Goal: Information Seeking & Learning: Learn about a topic

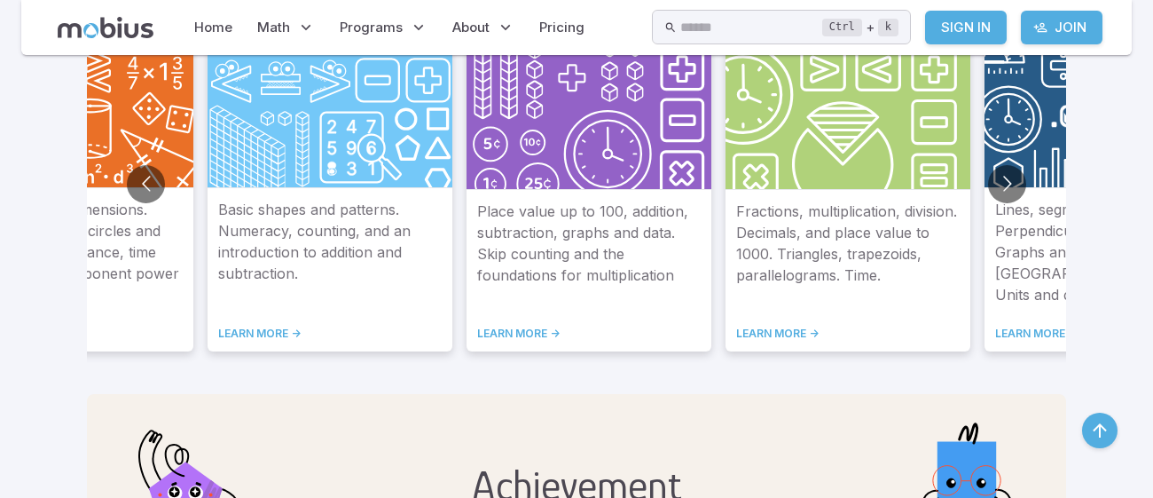
scroll to position [1132, 0]
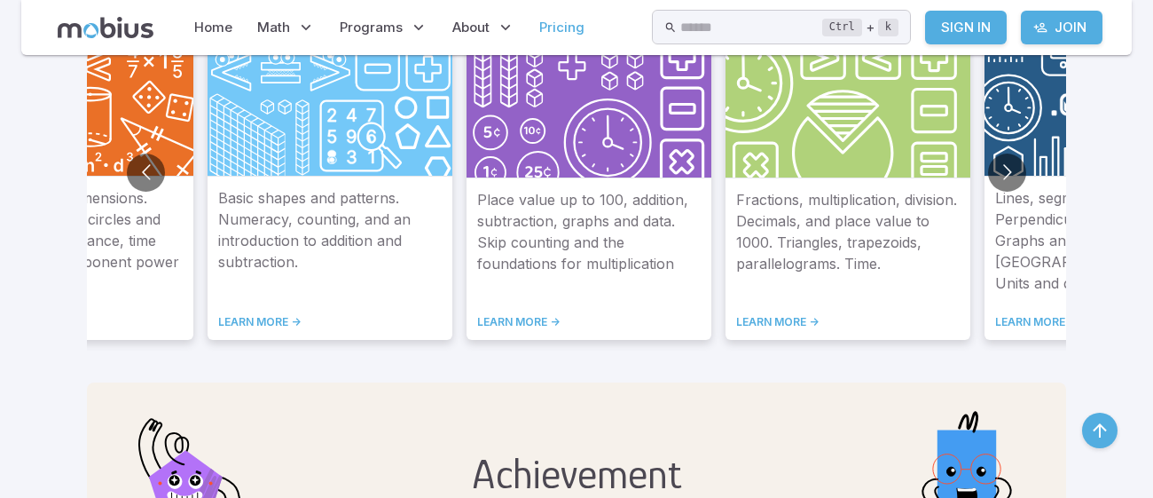
click at [569, 23] on link "Pricing" at bounding box center [562, 27] width 56 height 41
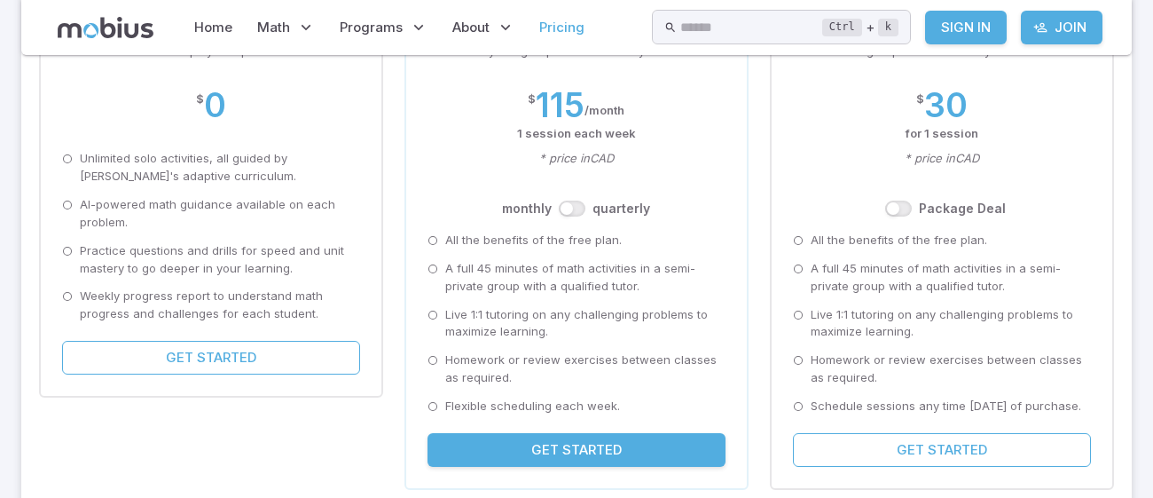
scroll to position [345, 0]
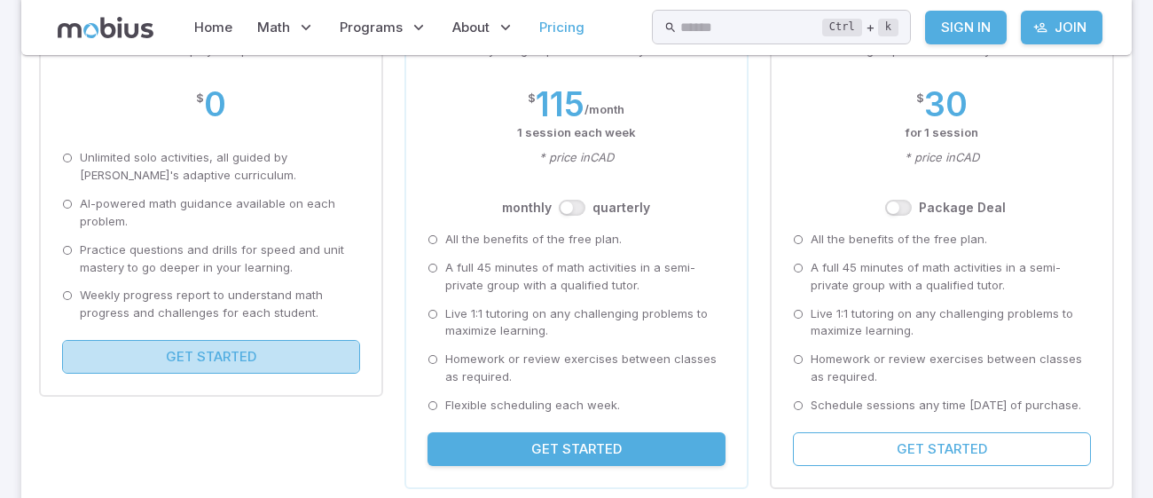
click at [165, 367] on button "Get Started" at bounding box center [211, 357] width 298 height 34
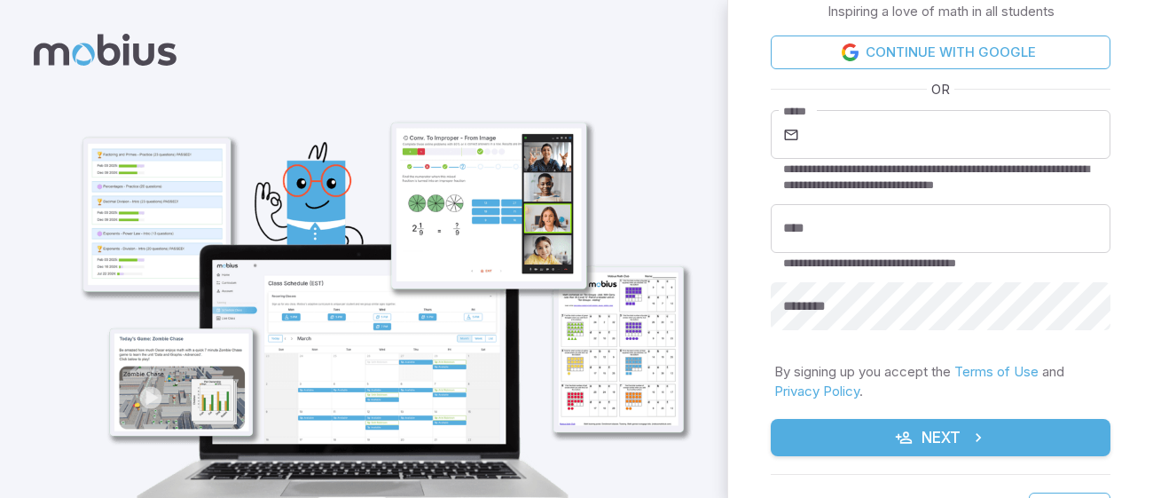
click at [72, 60] on icon at bounding box center [105, 50] width 143 height 32
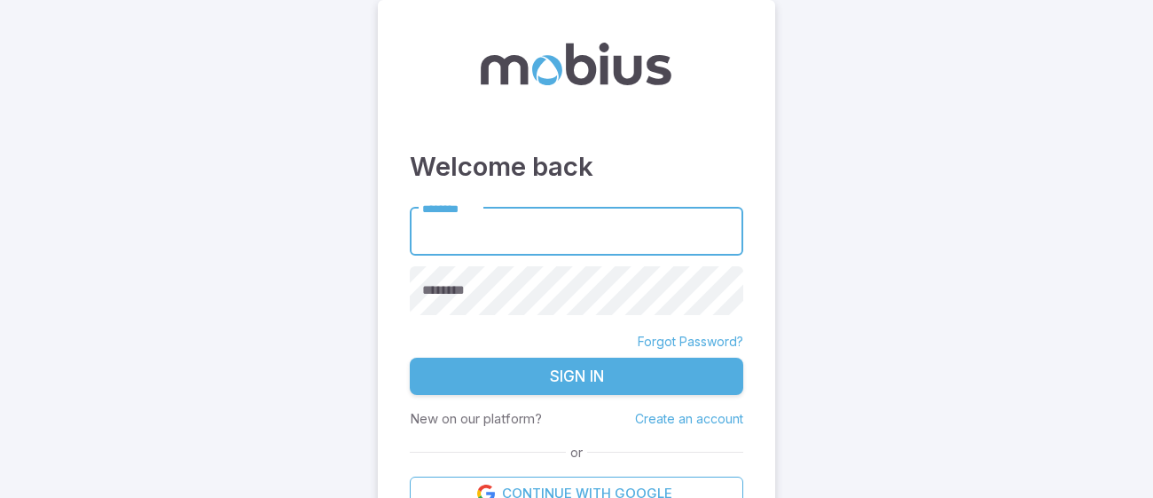
scroll to position [35, 0]
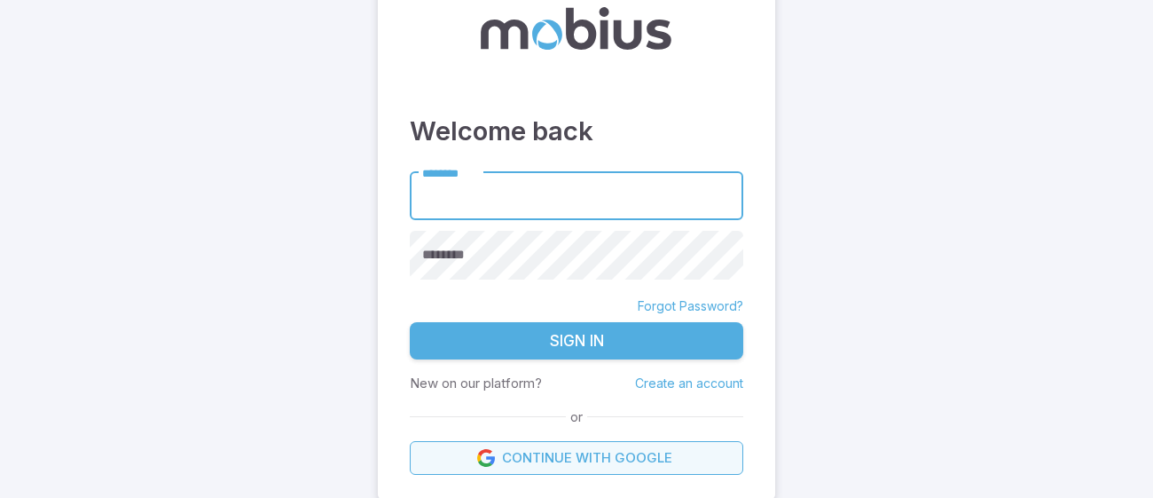
click at [623, 451] on link "Continue with Google" at bounding box center [576, 458] width 333 height 34
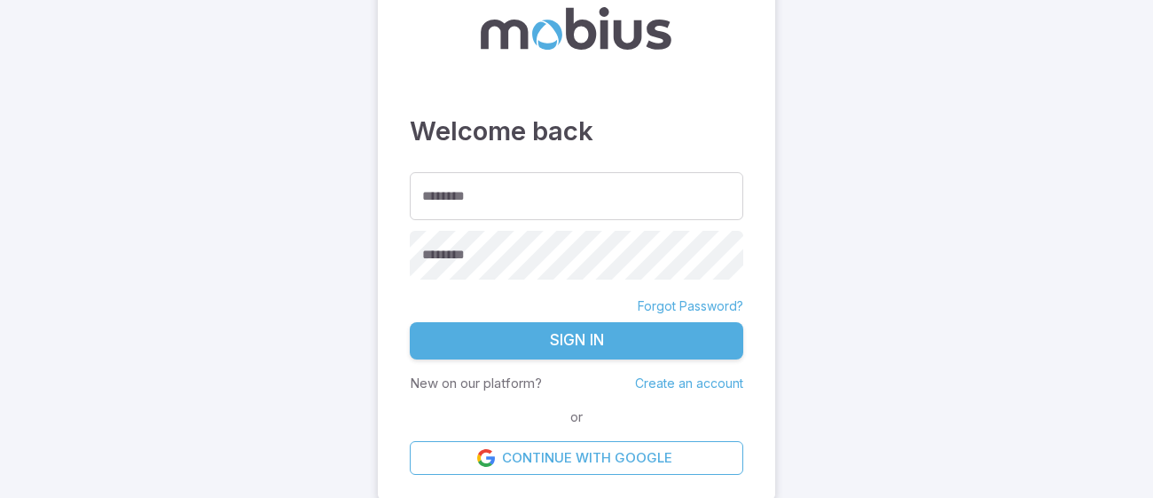
scroll to position [35, 0]
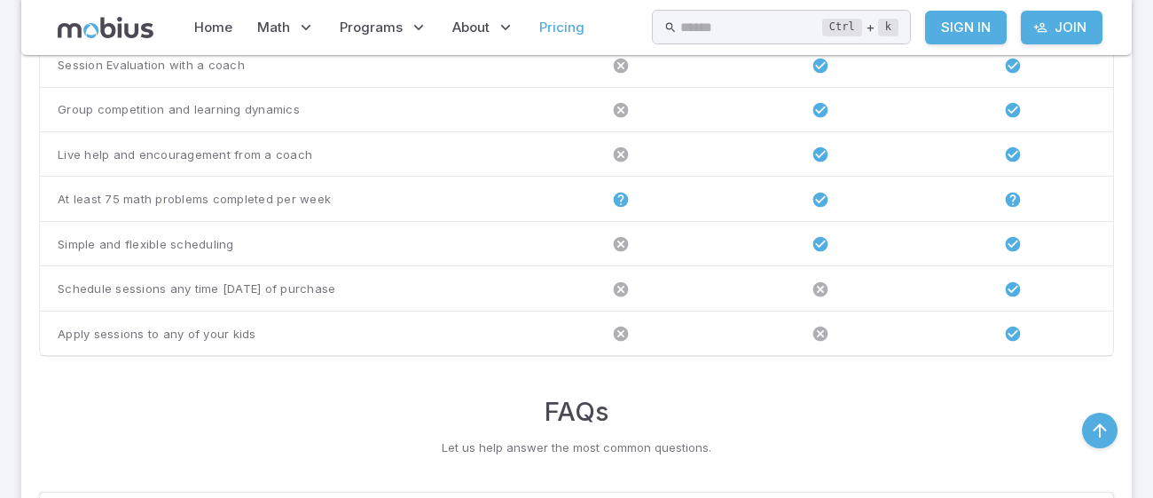
scroll to position [1272, 0]
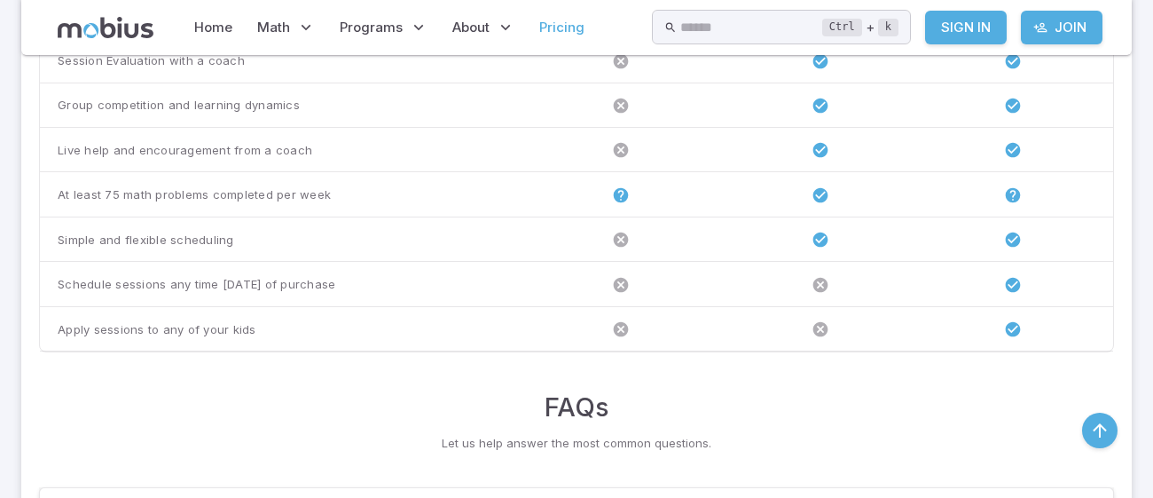
click at [630, 196] on icon at bounding box center [621, 195] width 18 height 18
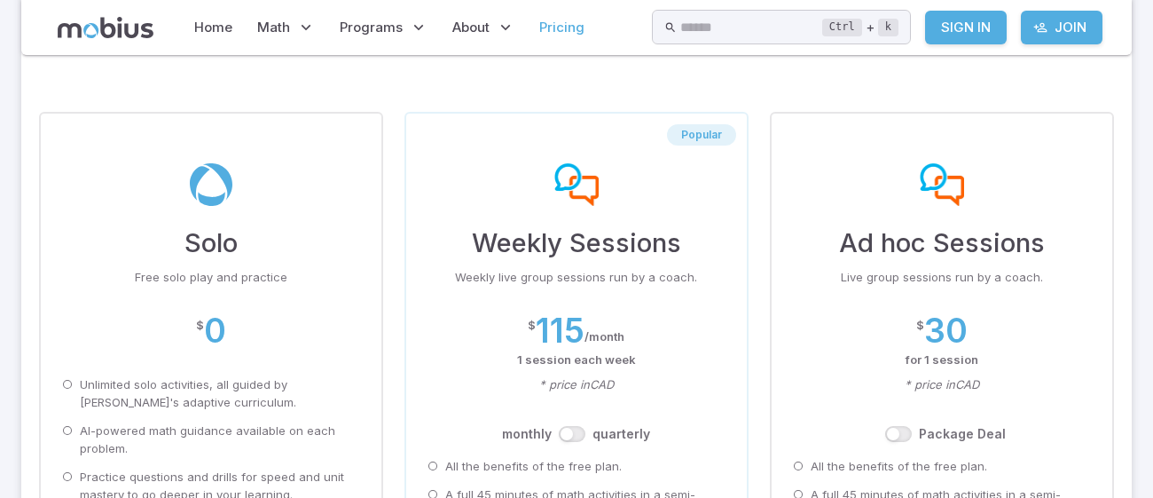
scroll to position [122, 0]
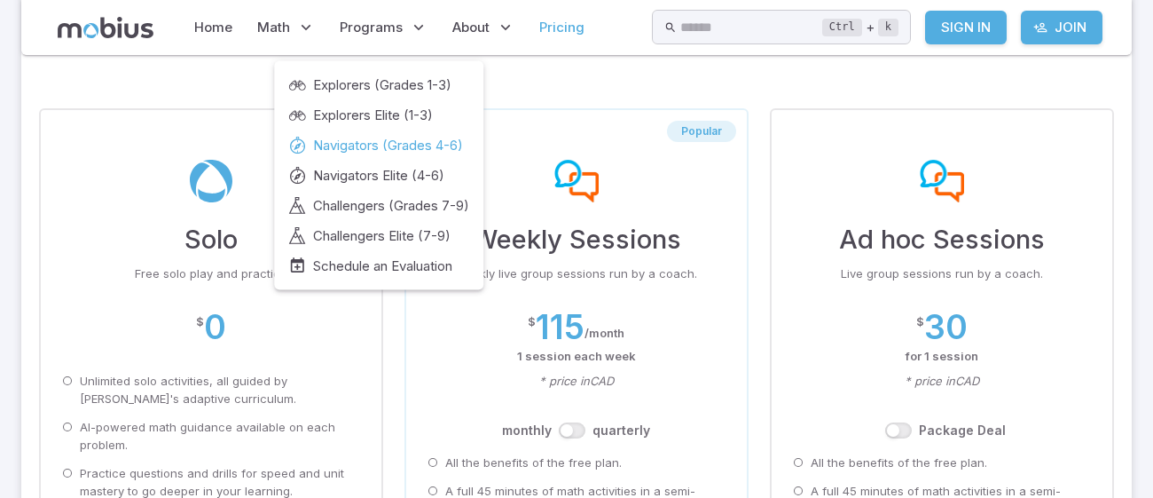
click at [409, 148] on span "Navigators (Grades 4-6)" at bounding box center [388, 146] width 150 height 20
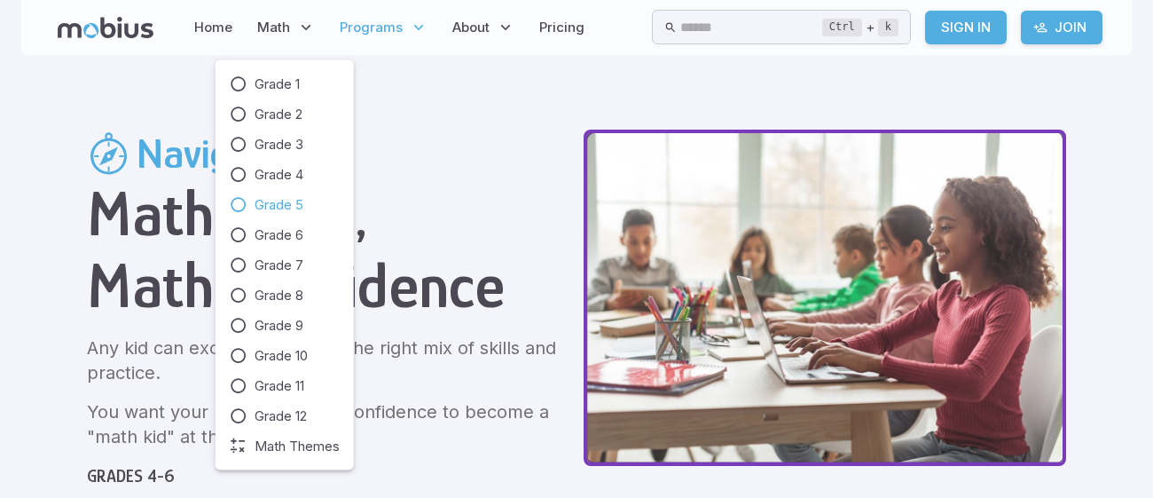
click at [275, 210] on span "Grade 5" at bounding box center [279, 205] width 49 height 20
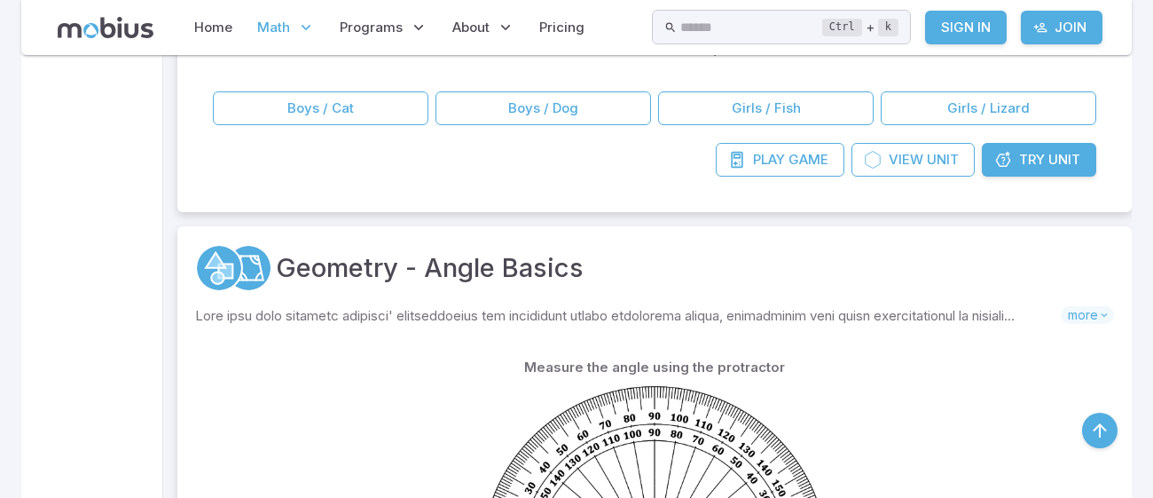
scroll to position [834, 0]
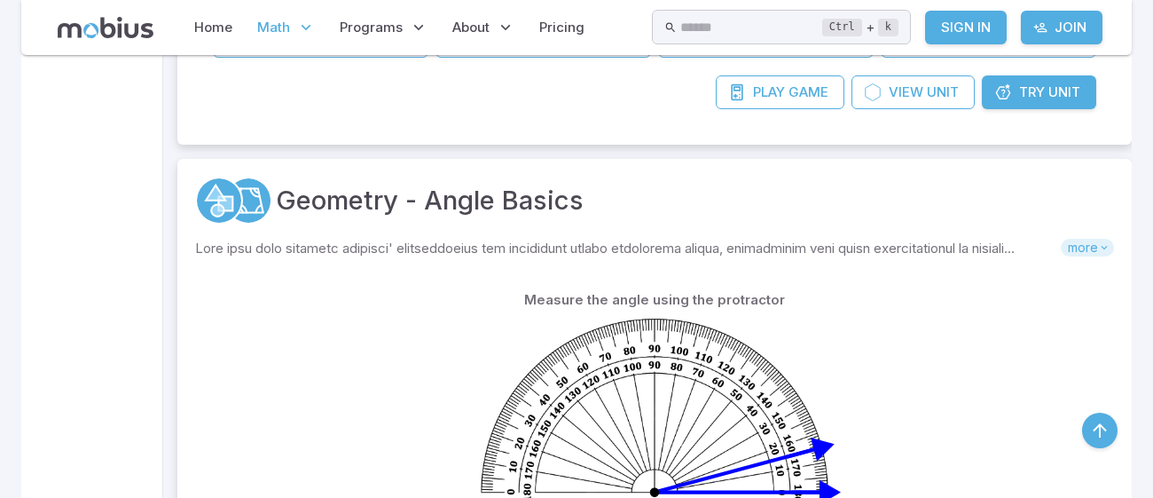
click at [1093, 253] on span "more" at bounding box center [1087, 248] width 53 height 18
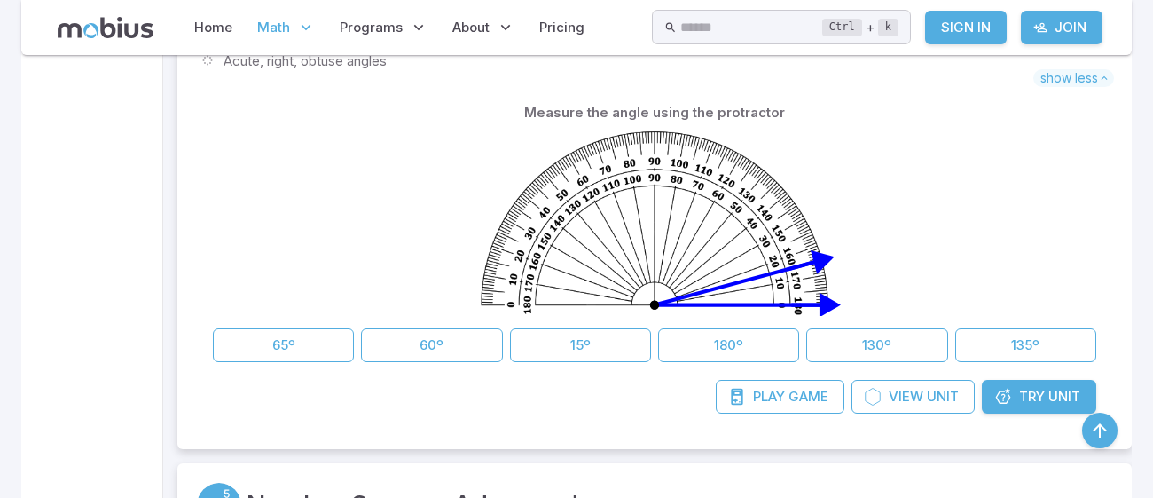
scroll to position [1283, 0]
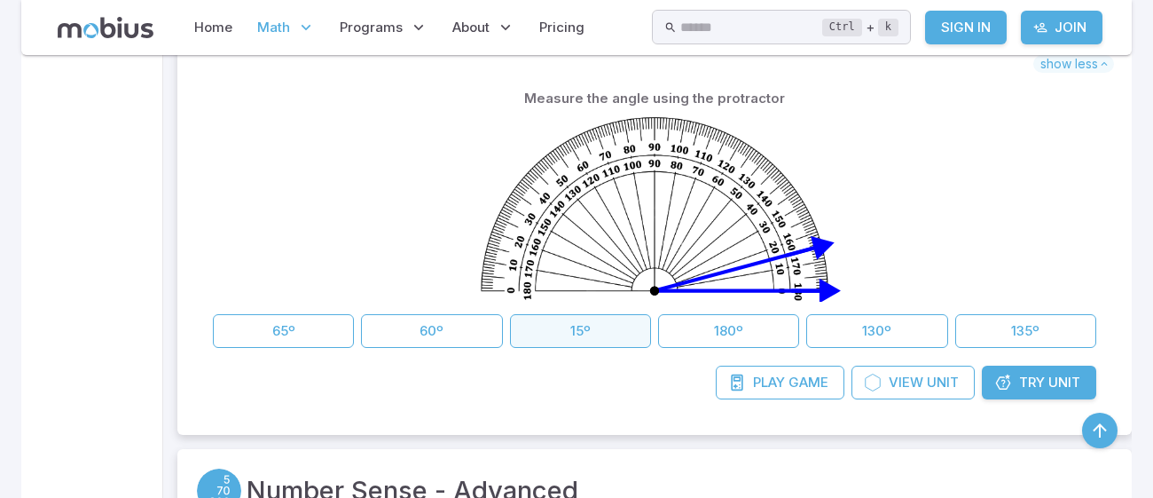
click at [577, 325] on button "15º" at bounding box center [580, 331] width 141 height 34
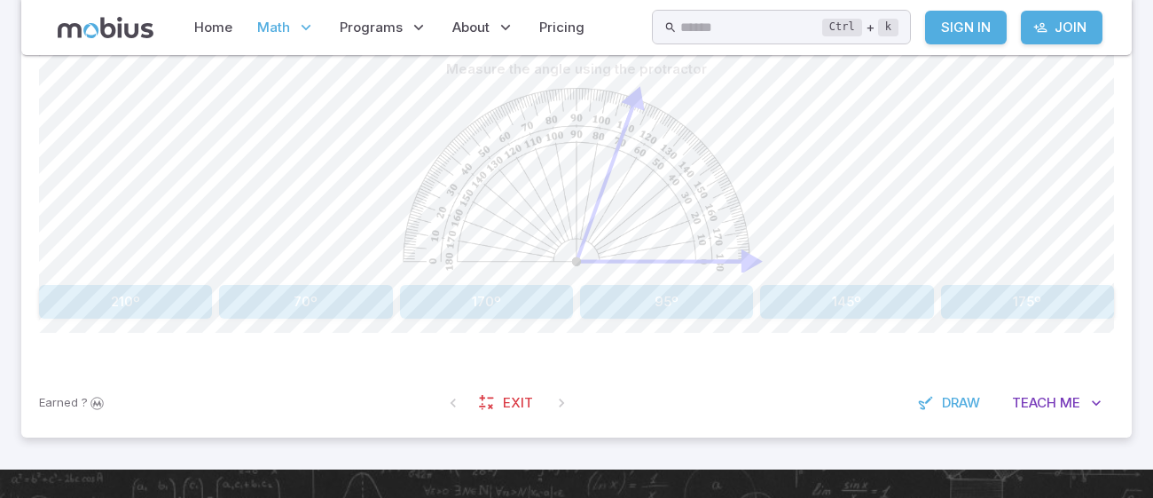
scroll to position [470, 0]
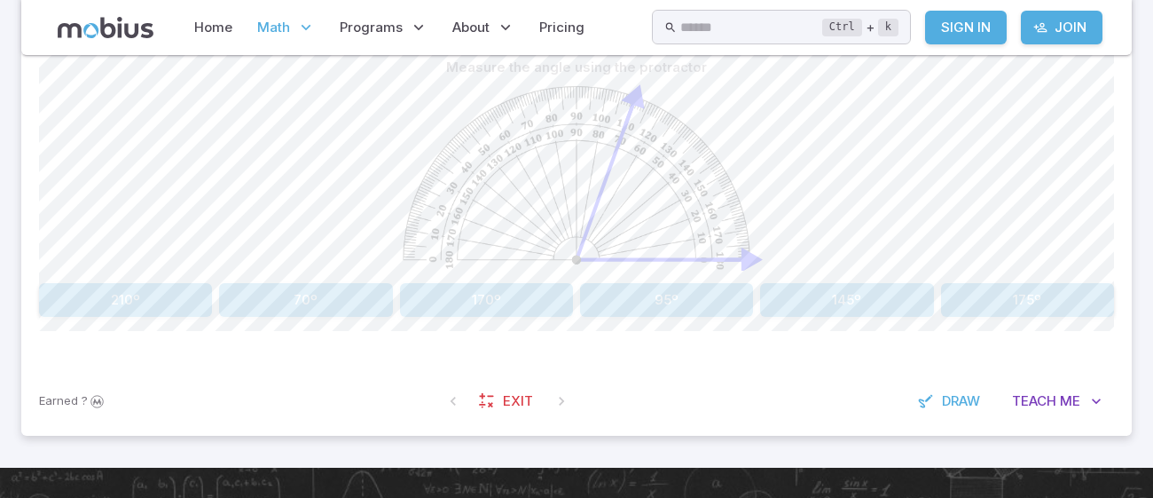
click at [815, 288] on button "145º" at bounding box center [846, 300] width 173 height 34
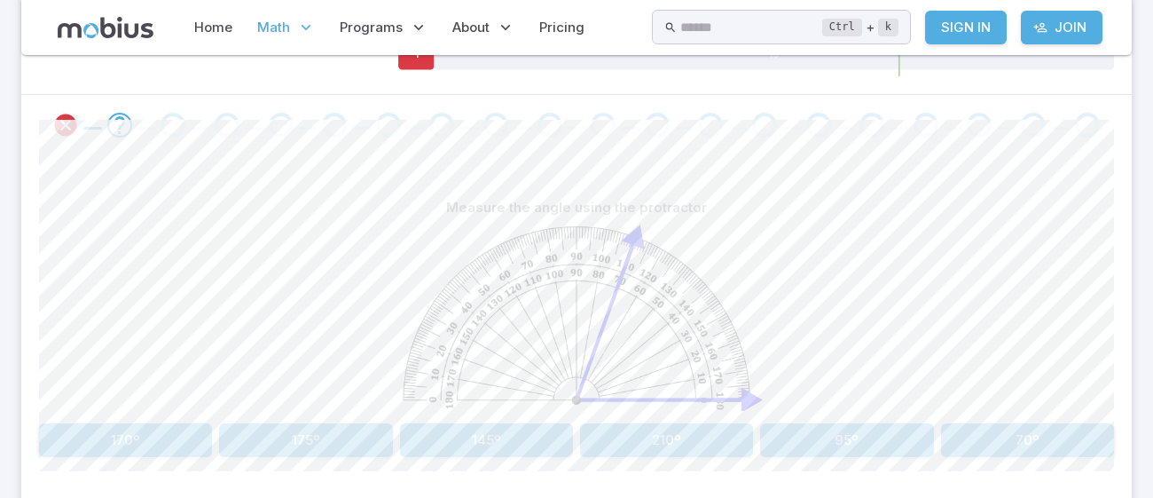
scroll to position [343, 0]
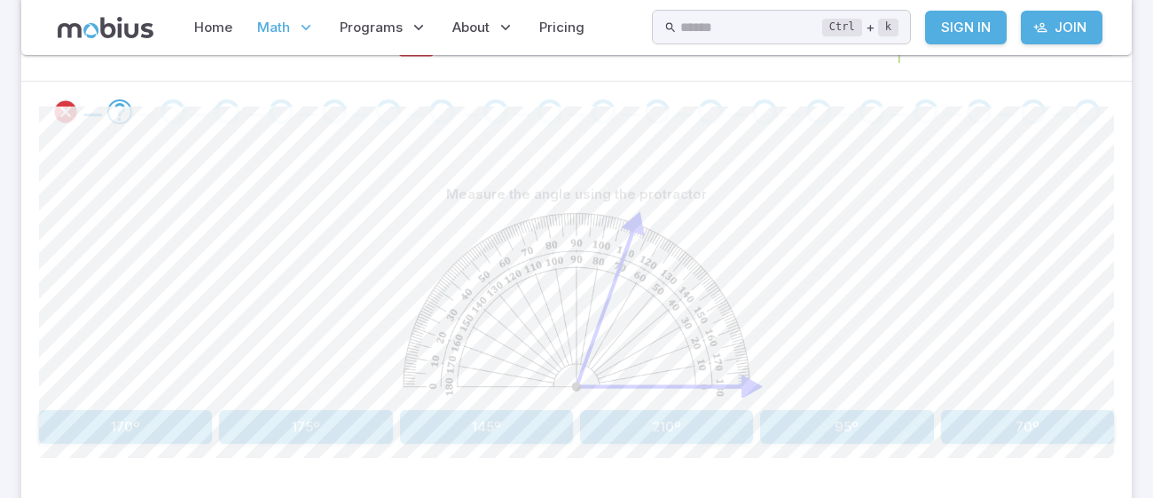
click at [1000, 419] on button "70º" at bounding box center [1027, 427] width 173 height 34
click at [177, 429] on button "30º" at bounding box center [125, 427] width 173 height 34
click at [323, 427] on button "25º" at bounding box center [305, 427] width 173 height 34
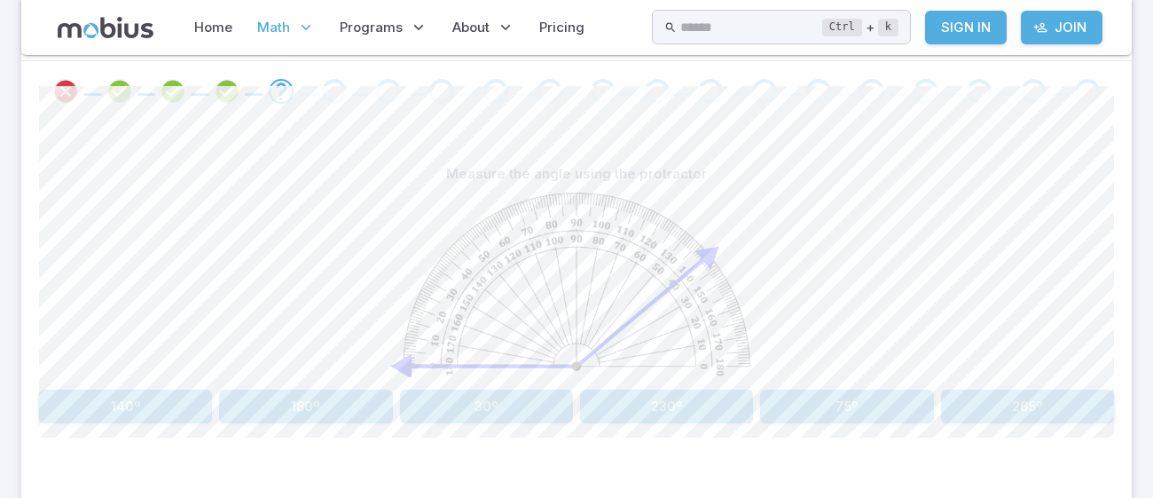
scroll to position [366, 0]
click at [137, 405] on button "140º" at bounding box center [125, 404] width 173 height 34
click at [505, 387] on button "170º" at bounding box center [486, 404] width 173 height 34
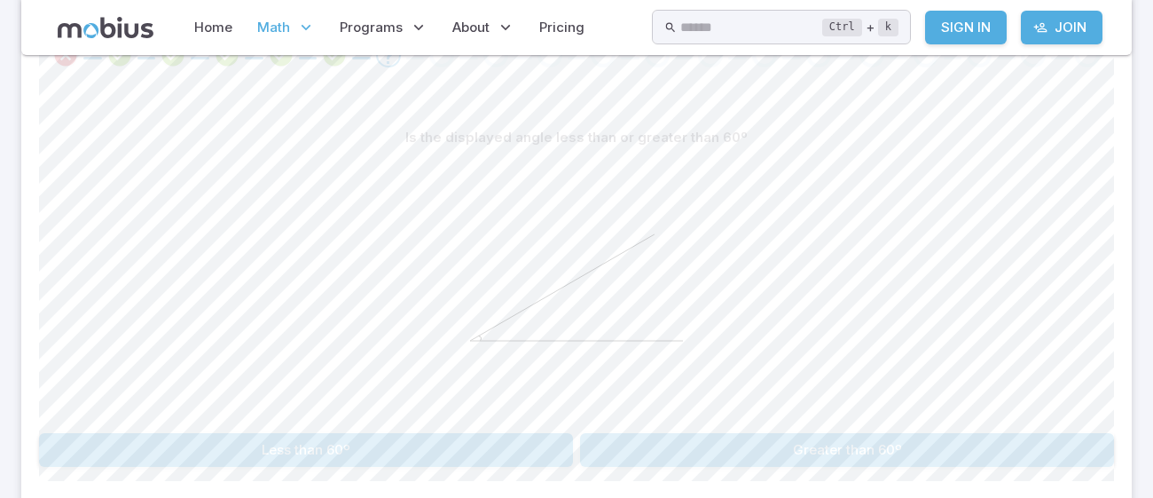
scroll to position [402, 0]
click at [526, 436] on button "Less than 60º" at bounding box center [306, 448] width 534 height 34
click at [373, 436] on button "Orangutan" at bounding box center [306, 448] width 534 height 34
click at [618, 445] on button "Greater than 30º" at bounding box center [847, 448] width 534 height 34
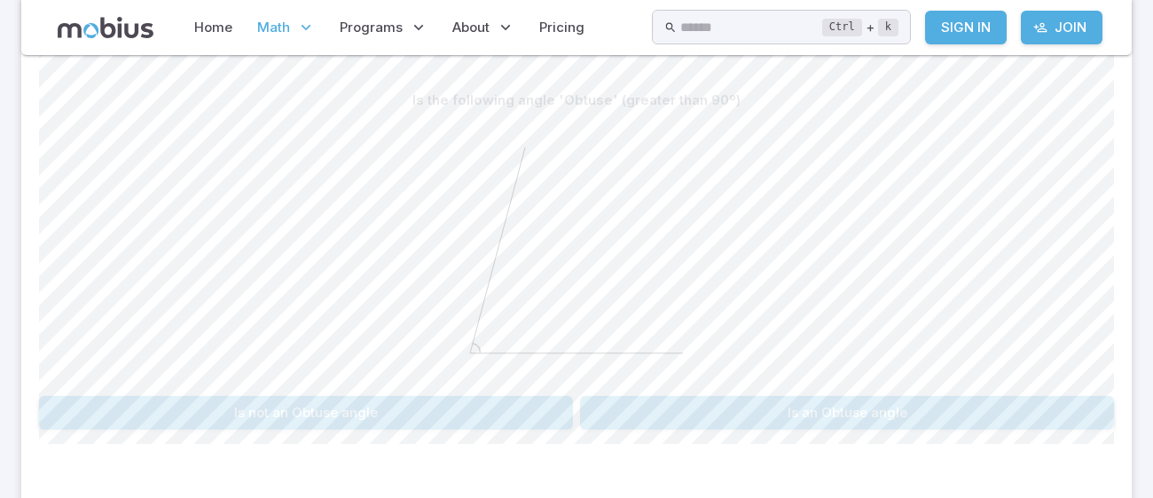
scroll to position [432, 0]
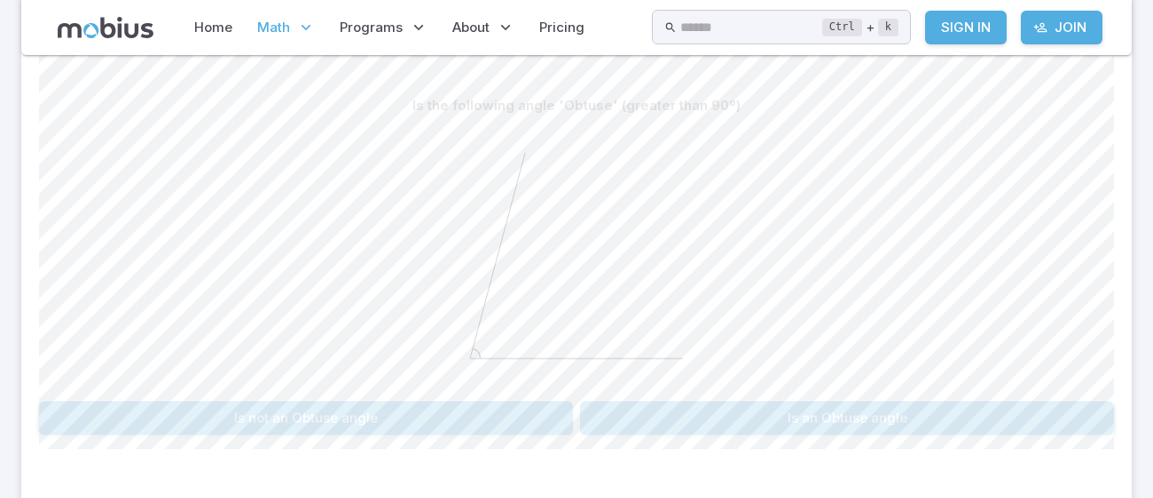
click at [270, 421] on button "Is not an Obtuse angle" at bounding box center [306, 418] width 534 height 34
click at [325, 412] on button "Is an Acute angle" at bounding box center [306, 418] width 534 height 34
click at [671, 401] on button "It is not 30º" at bounding box center [847, 418] width 534 height 34
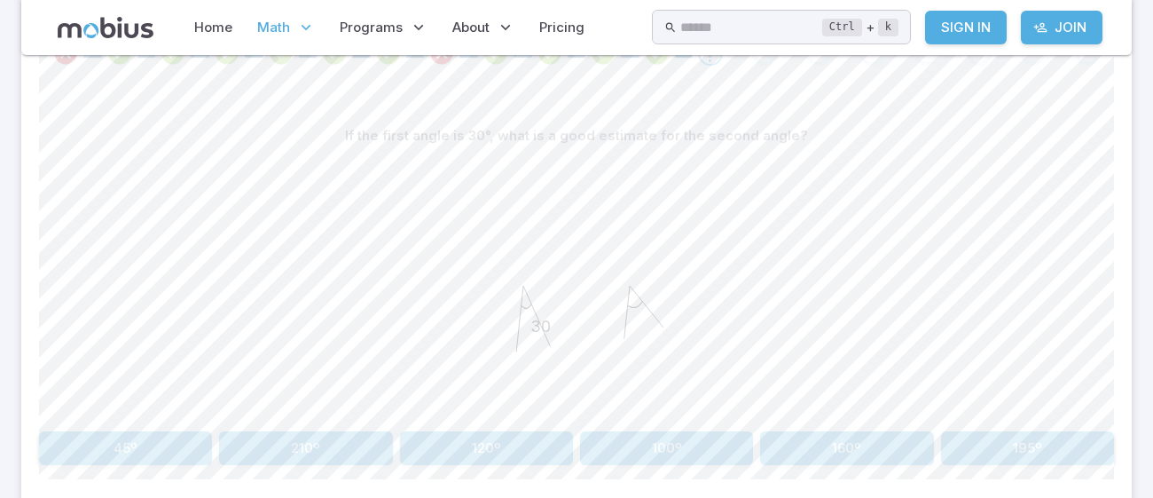
scroll to position [406, 0]
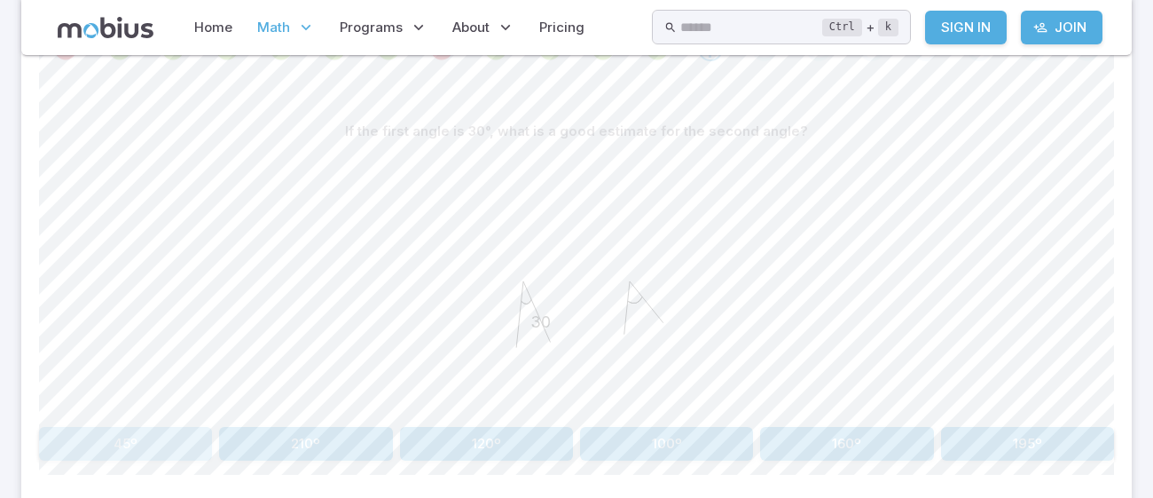
click at [95, 431] on button "45º" at bounding box center [125, 444] width 173 height 34
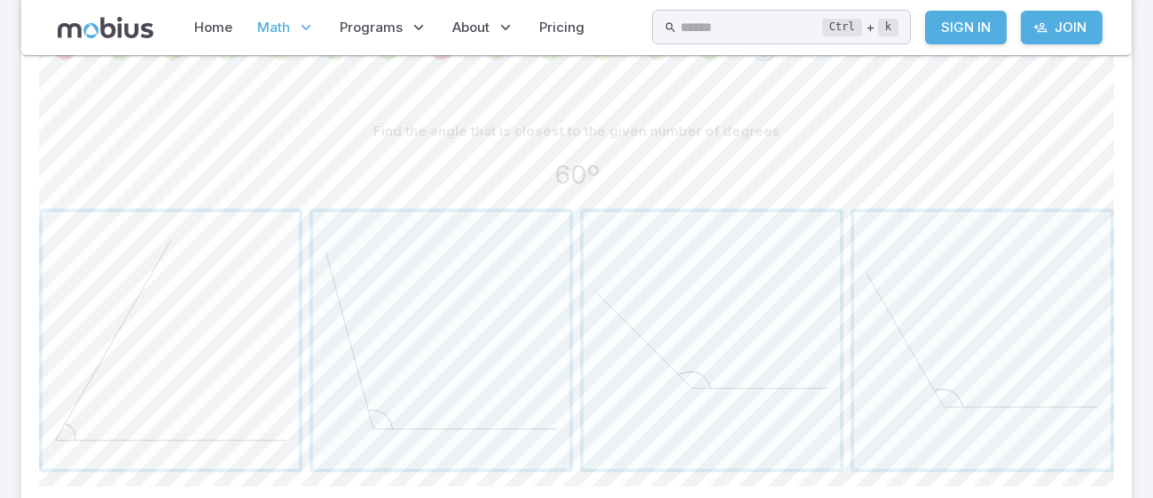
click at [126, 390] on span "button" at bounding box center [171, 340] width 256 height 256
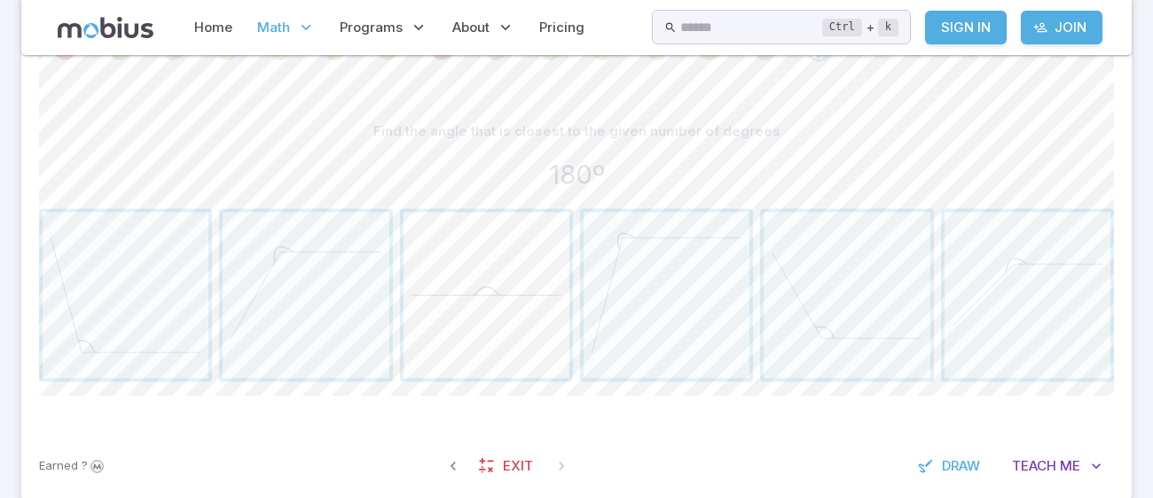
click at [468, 333] on span "button" at bounding box center [487, 295] width 166 height 166
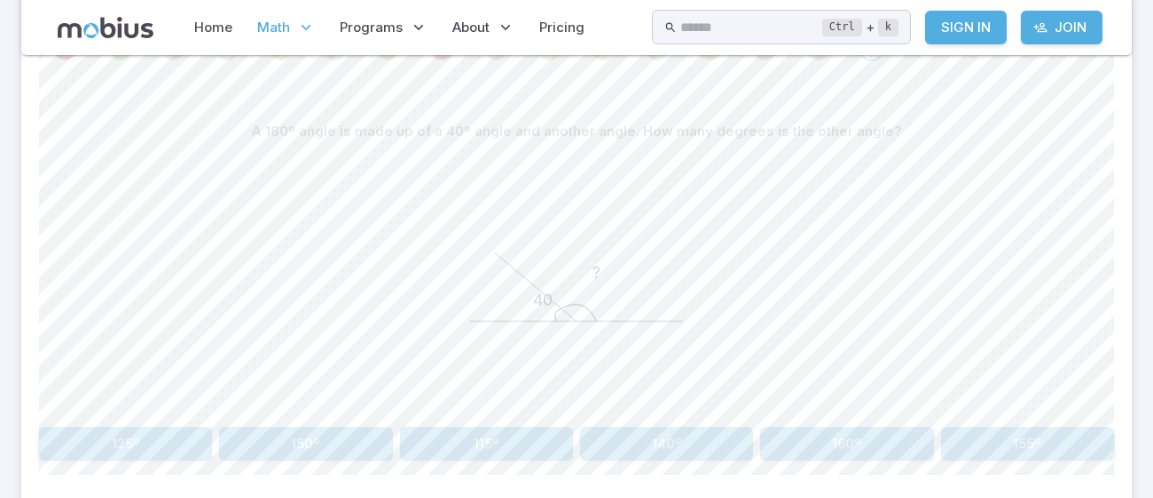
click at [669, 427] on button "140º" at bounding box center [666, 444] width 173 height 34
click at [669, 427] on button "45º" at bounding box center [666, 444] width 173 height 34
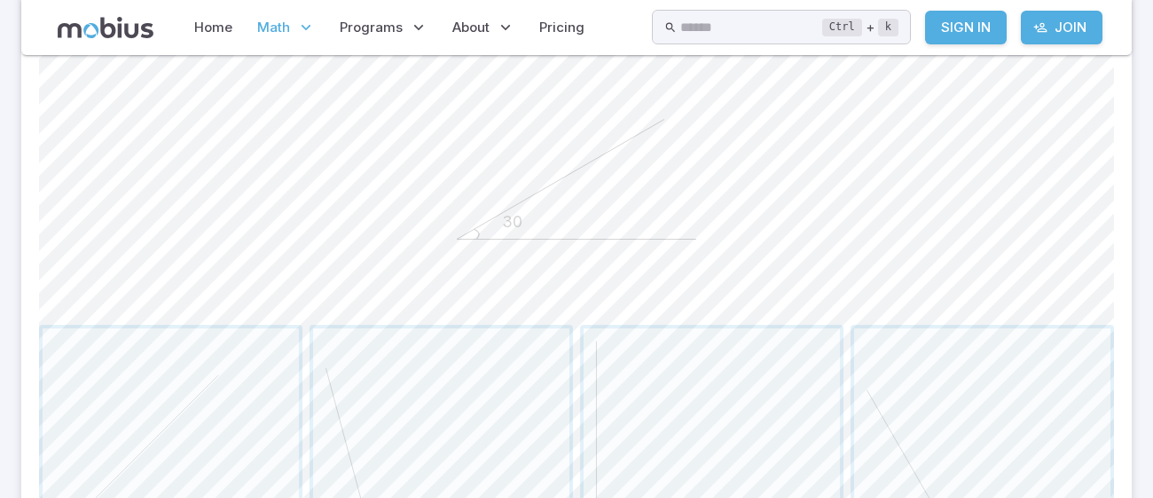
click at [482, 143] on icon "30" at bounding box center [576, 179] width 266 height 266
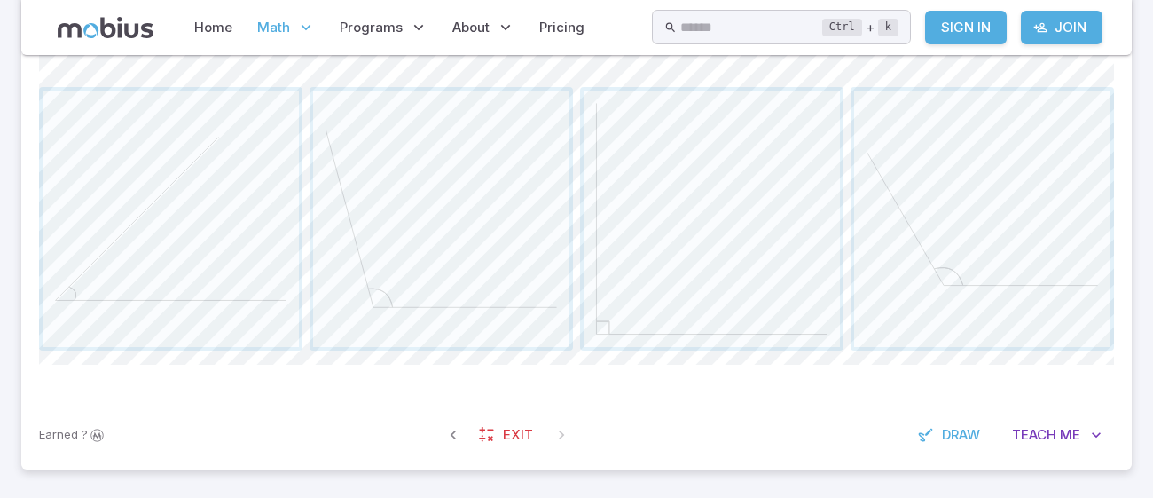
scroll to position [733, 0]
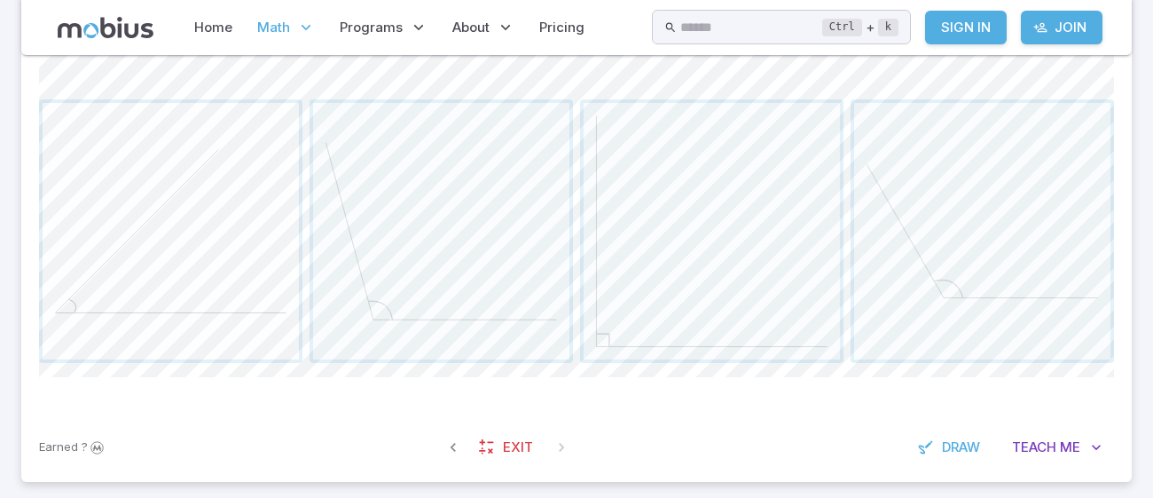
click at [237, 216] on span "button" at bounding box center [171, 231] width 256 height 256
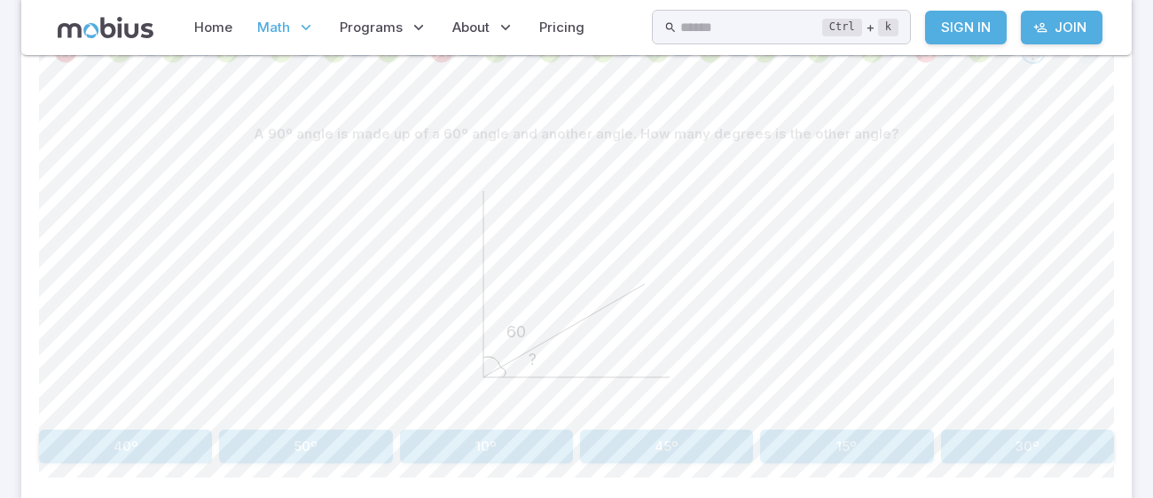
scroll to position [435, 0]
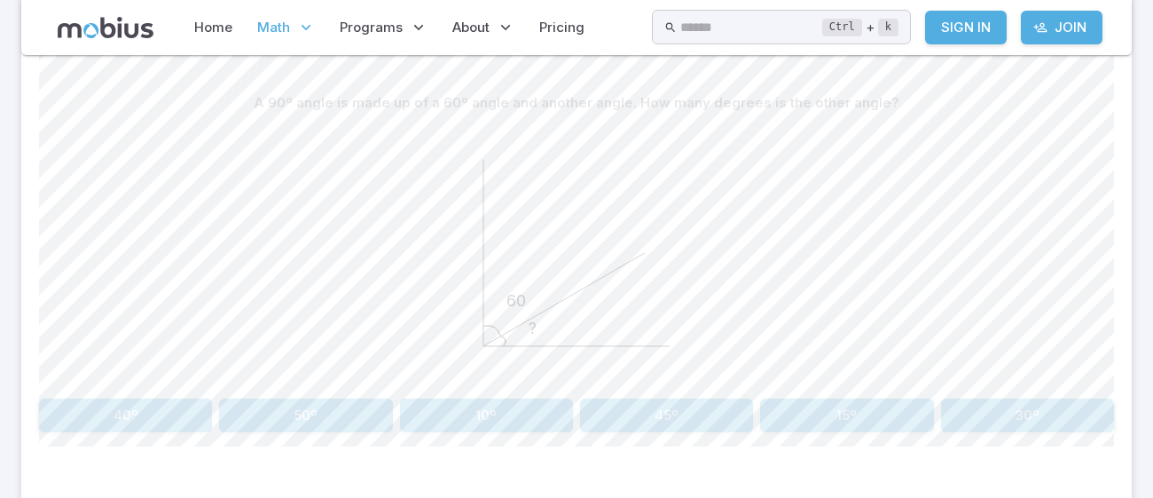
click at [961, 412] on button "30º" at bounding box center [1027, 415] width 173 height 34
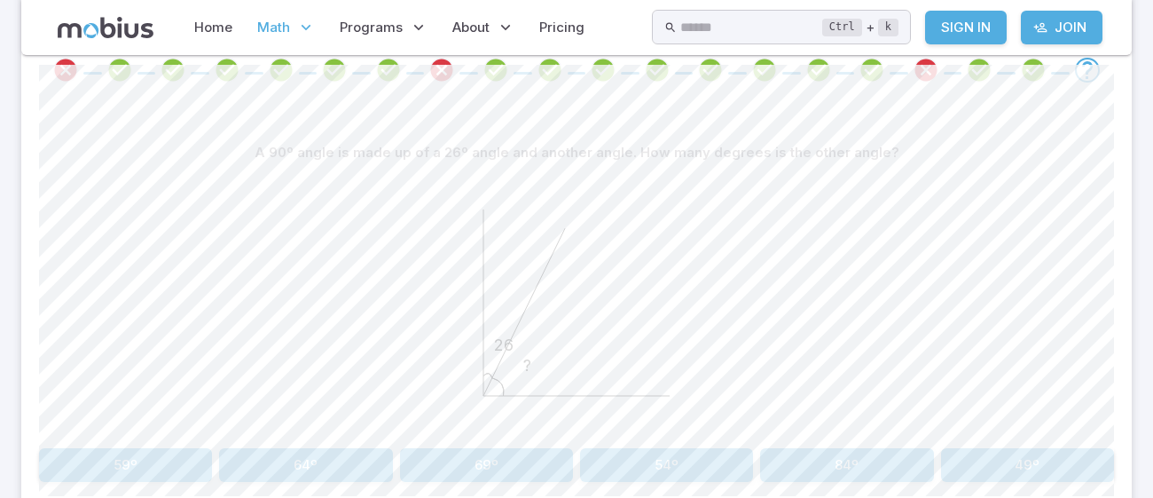
click at [1088, 287] on div "? 26" at bounding box center [576, 304] width 1075 height 271
click at [526, 474] on button "69º" at bounding box center [486, 465] width 173 height 34
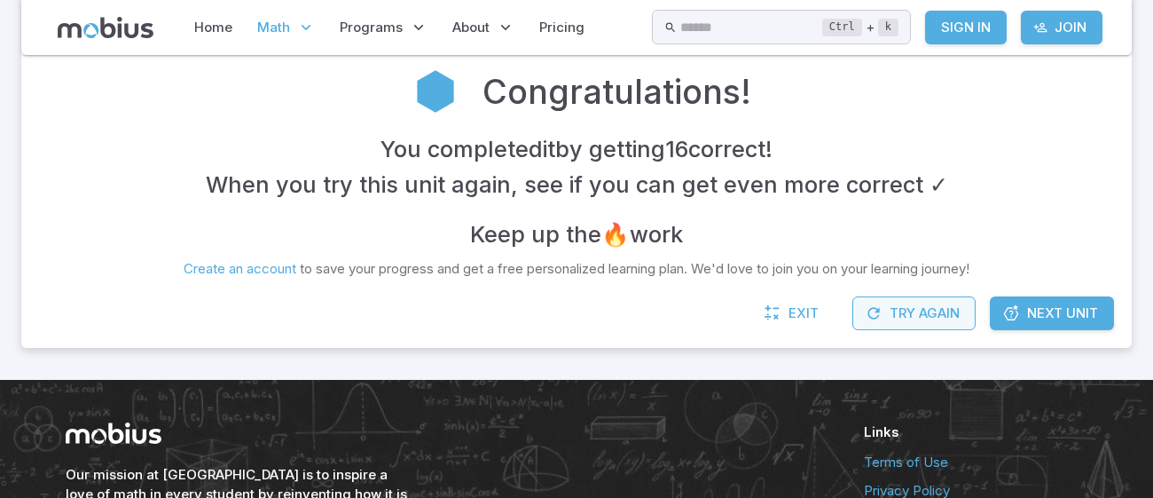
click at [953, 311] on button "Try Again" at bounding box center [913, 313] width 123 height 34
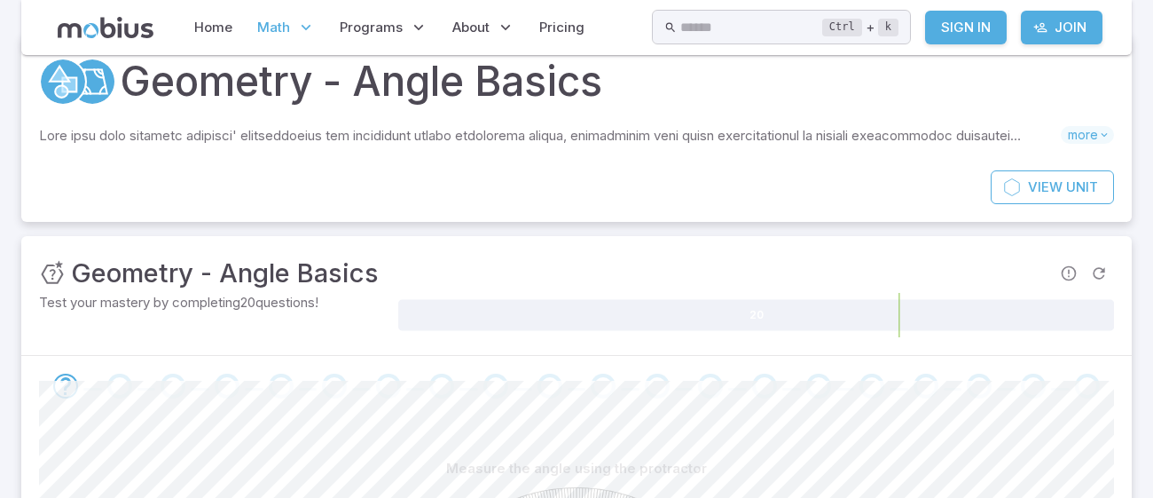
scroll to position [0, 0]
